Goal: Navigation & Orientation: Find specific page/section

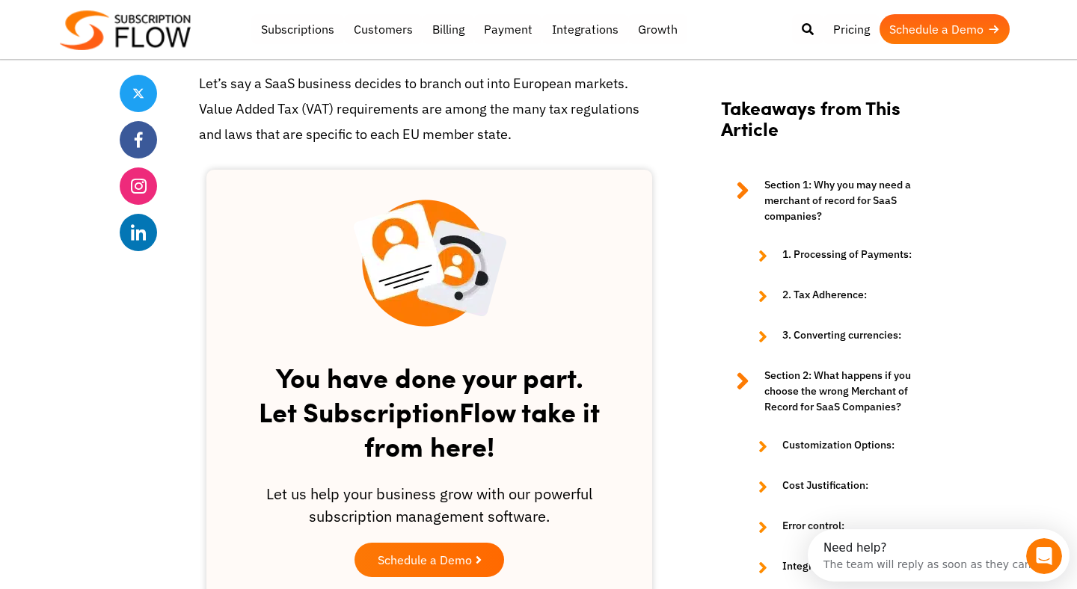
scroll to position [2119, 0]
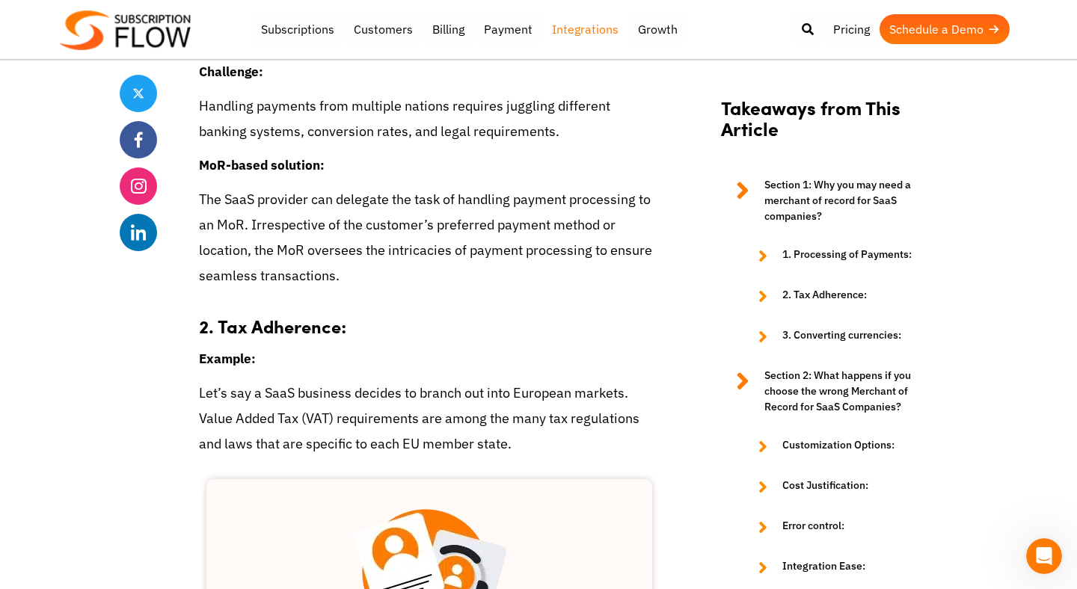
click at [593, 30] on link "Integrations" at bounding box center [585, 29] width 86 height 30
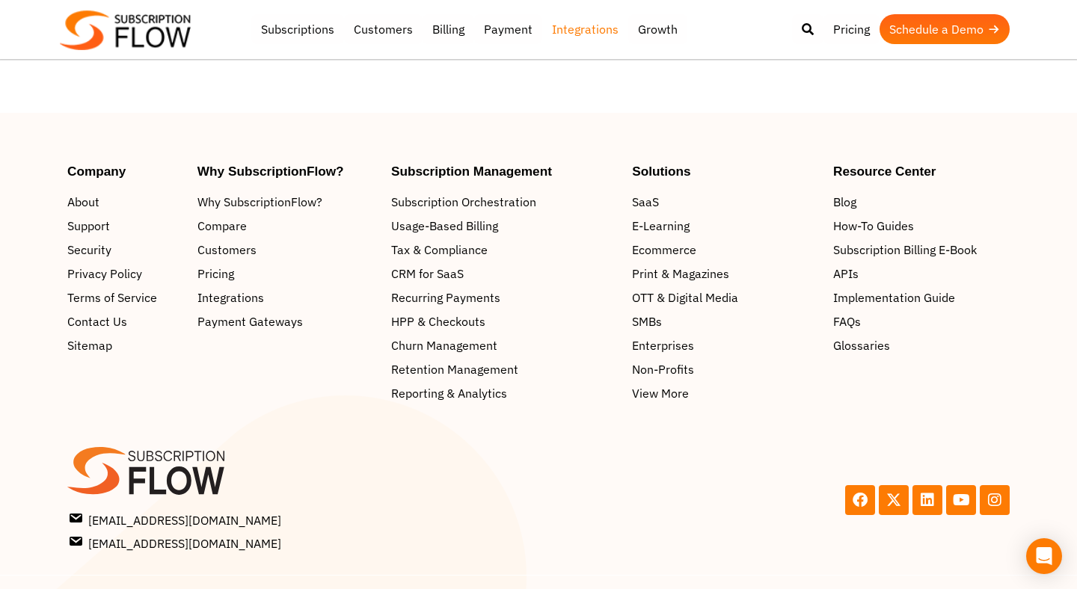
scroll to position [1972, 0]
click at [214, 240] on span "Customers" at bounding box center [229, 249] width 59 height 18
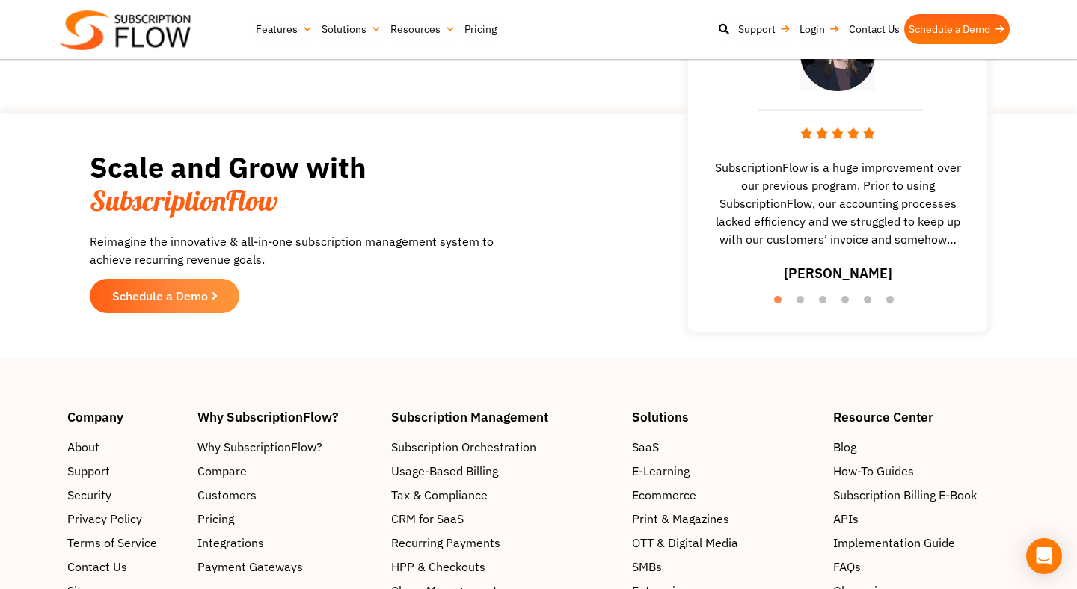
scroll to position [2621, 0]
